Goal: Task Accomplishment & Management: Complete application form

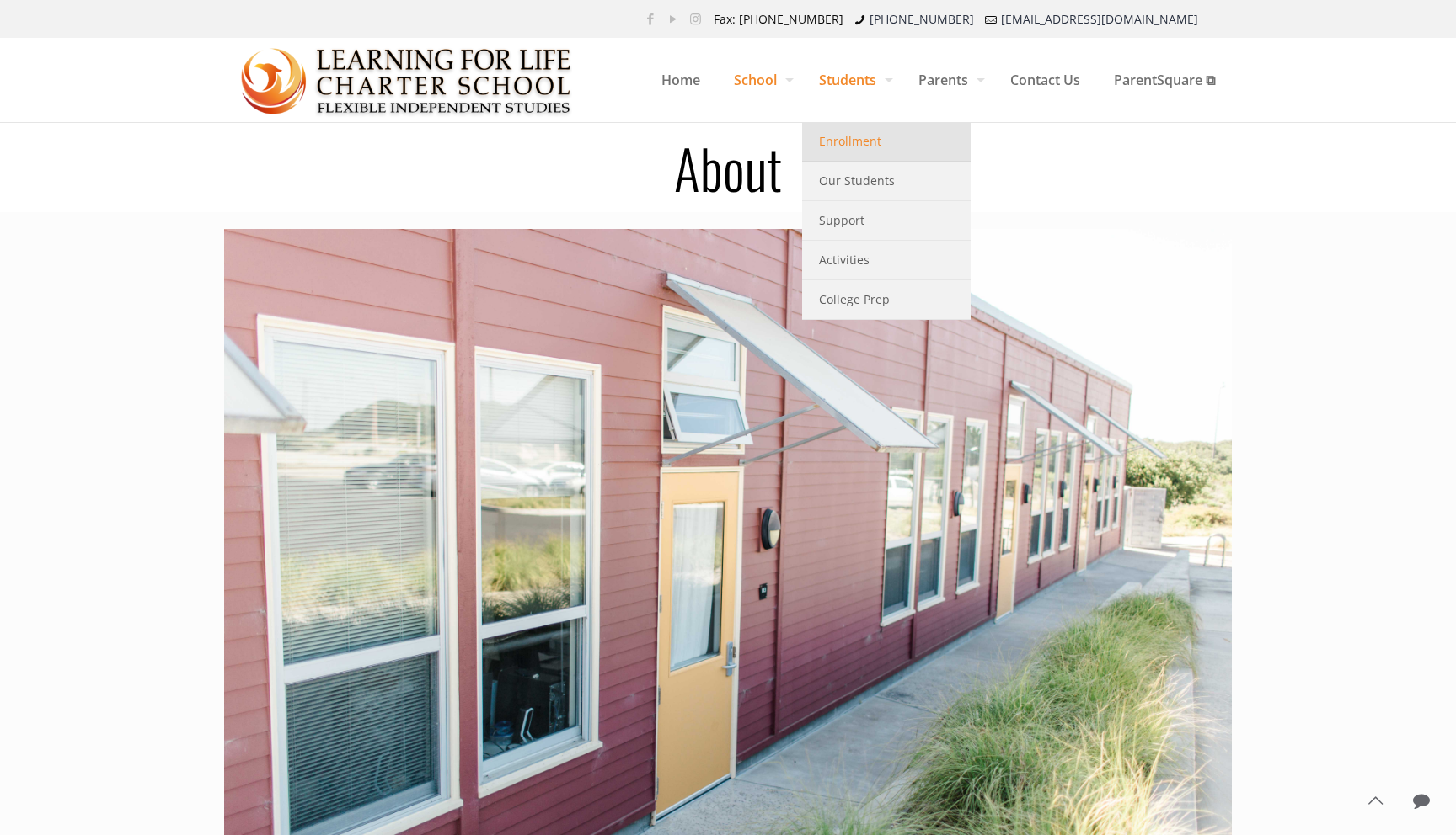
click at [859, 150] on span "Enrollment" at bounding box center [851, 141] width 63 height 22
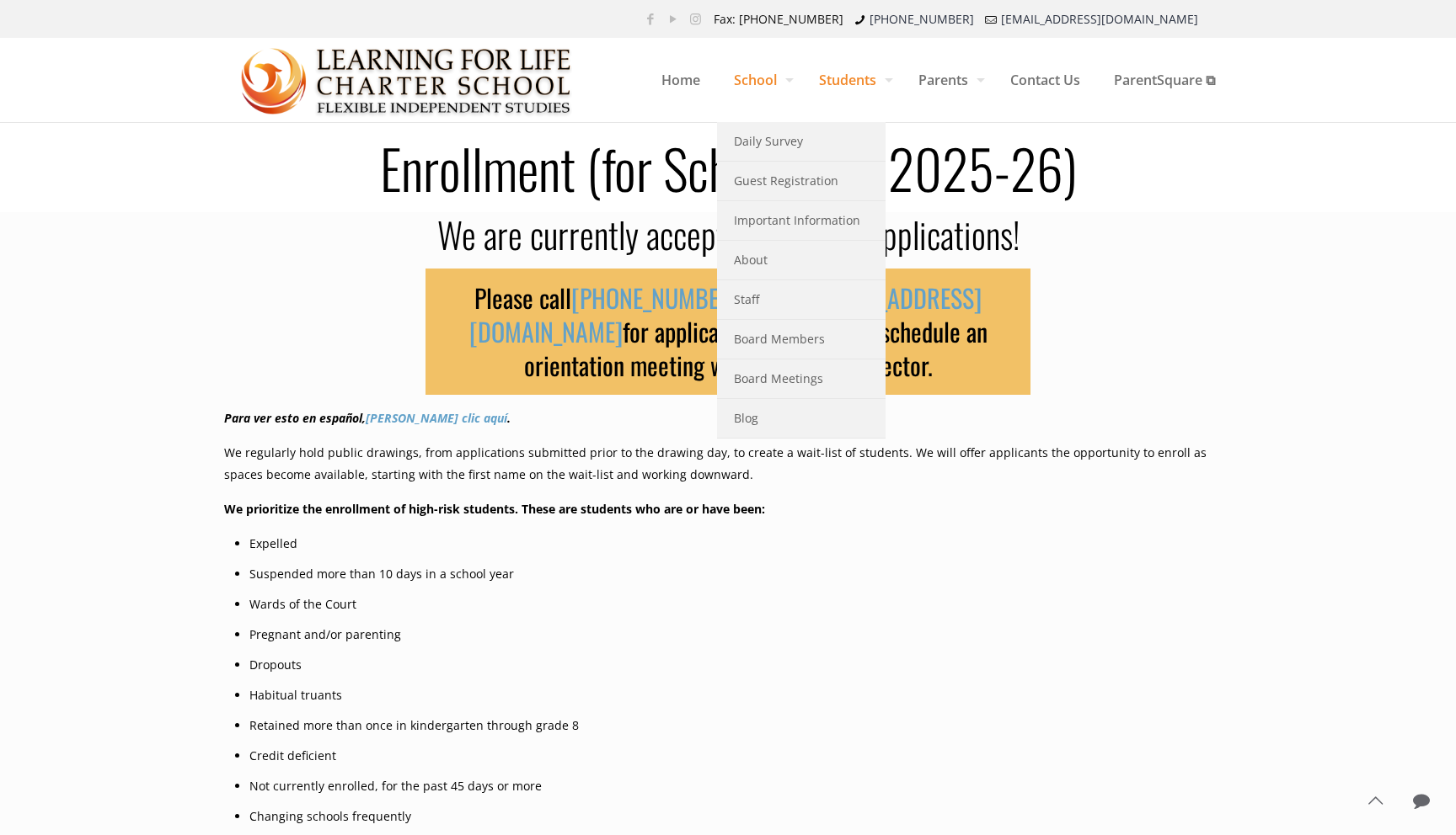
click at [704, 73] on span "Home" at bounding box center [680, 80] width 72 height 50
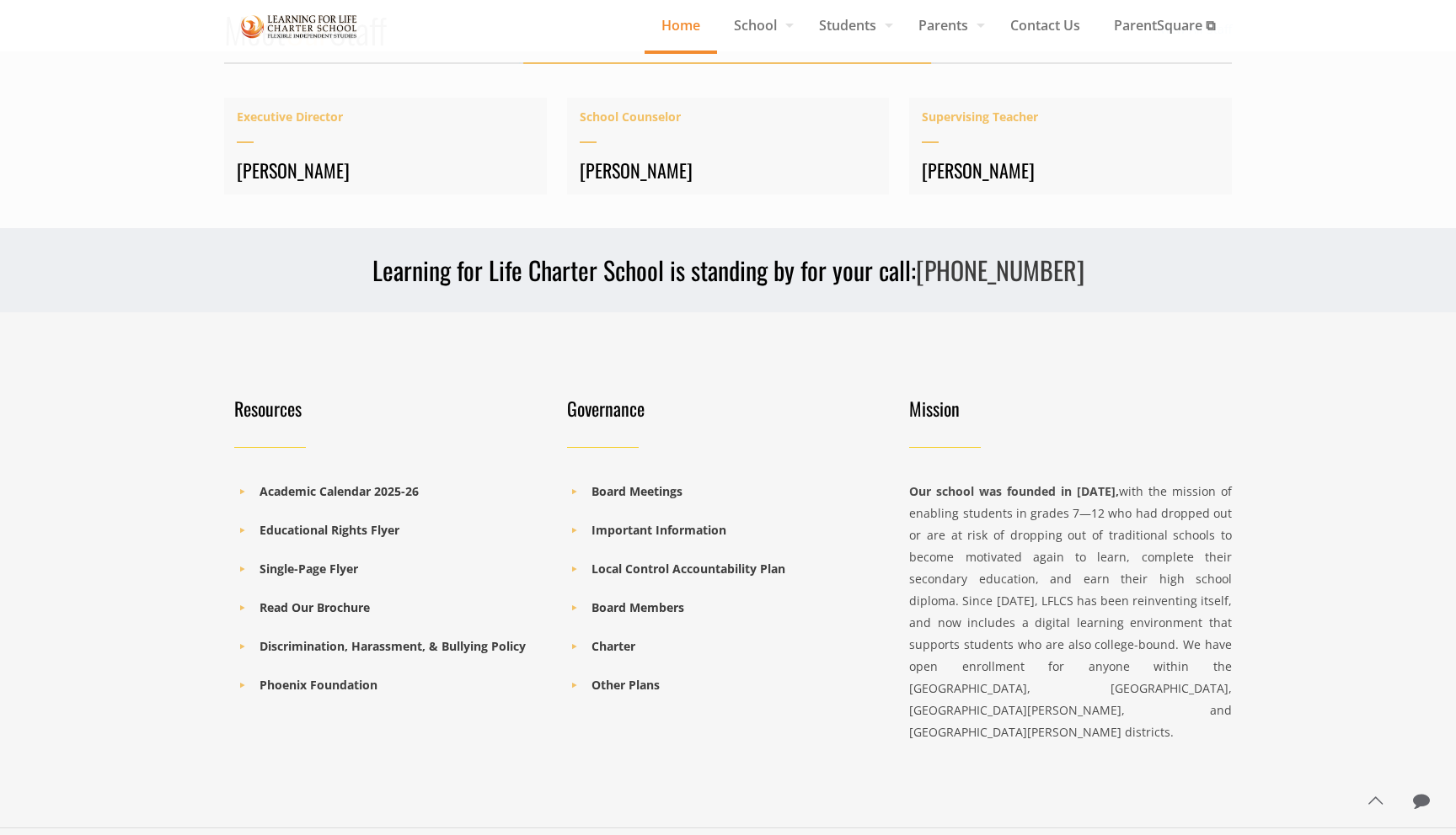
scroll to position [2309, 0]
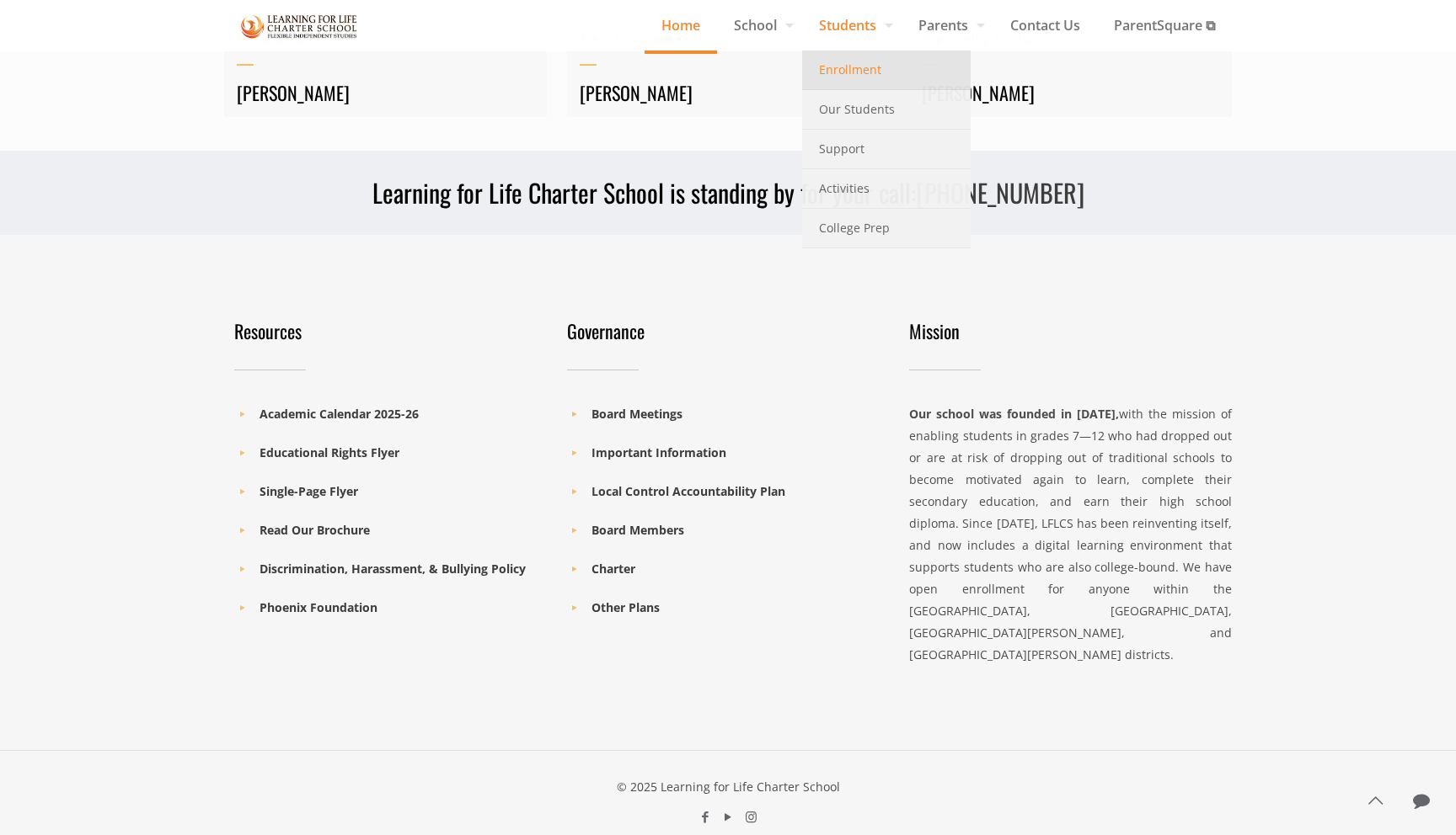
click at [834, 61] on span "Enrollment" at bounding box center [851, 69] width 63 height 22
